Goal: Task Accomplishment & Management: Use online tool/utility

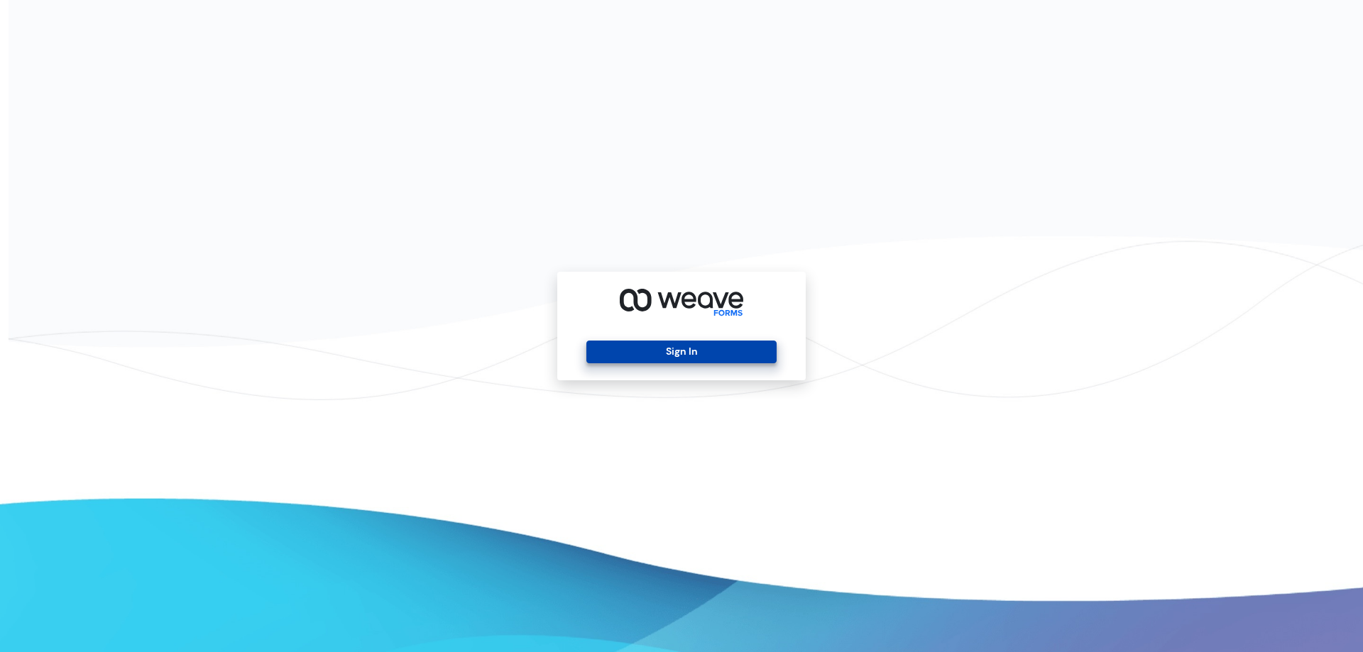
click at [728, 341] on button "Sign In" at bounding box center [681, 352] width 190 height 23
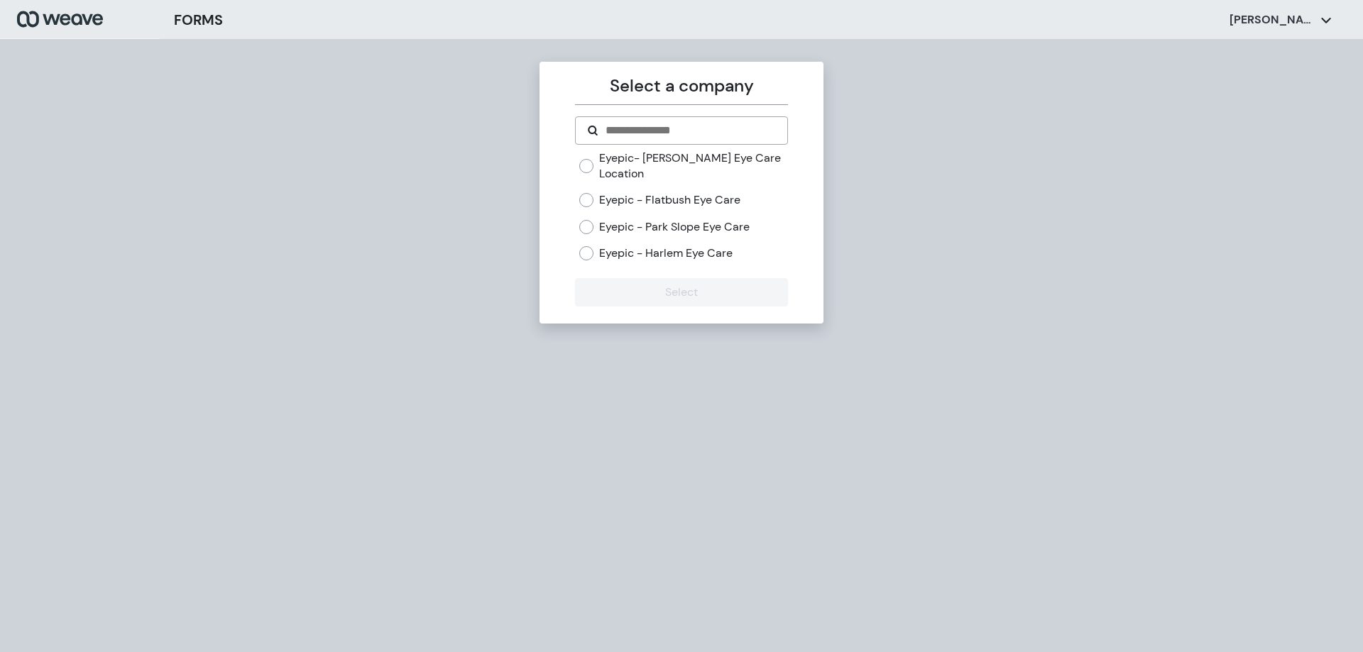
click at [701, 228] on label "Eyepic - Park Slope Eye Care" at bounding box center [674, 227] width 150 height 16
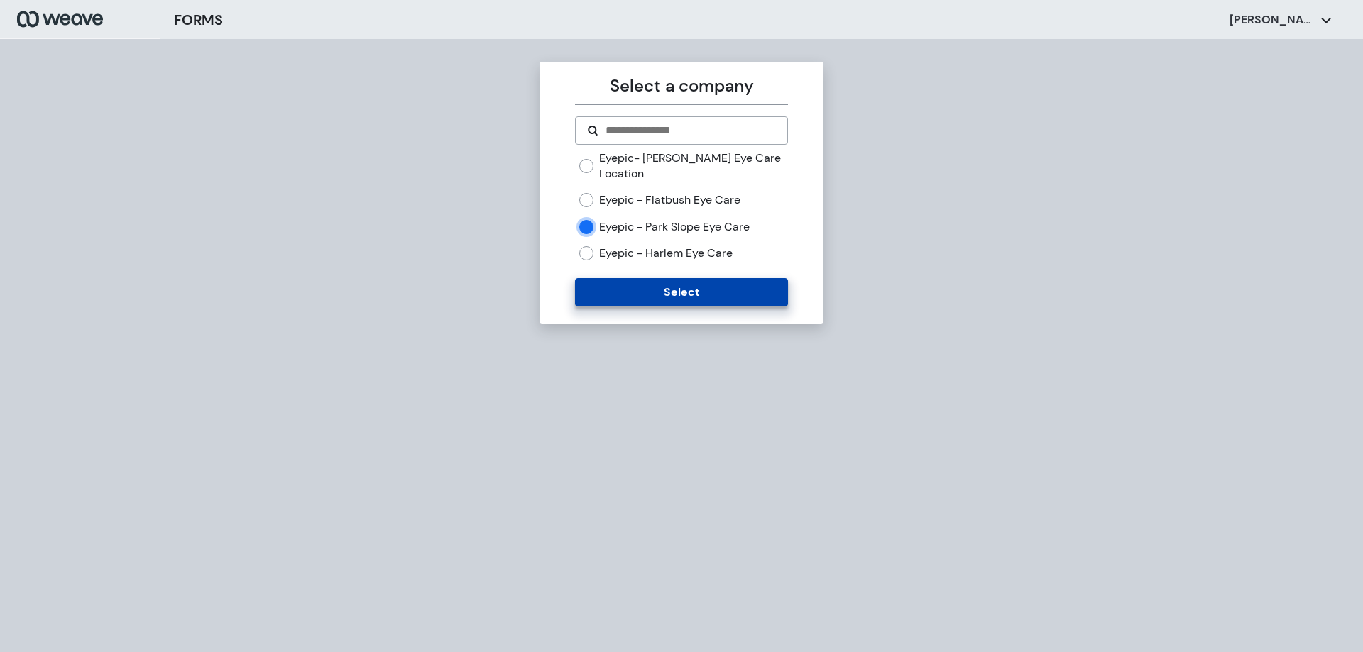
click at [689, 290] on button "Select" at bounding box center [681, 292] width 212 height 28
